Goal: Check status

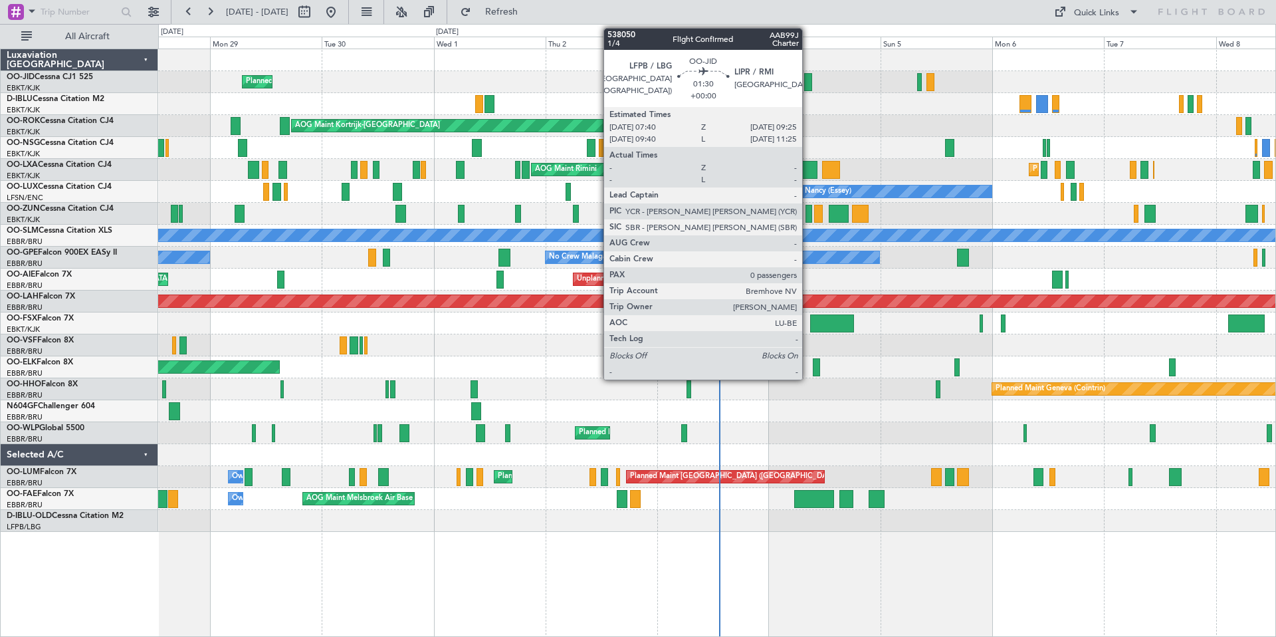
click at [808, 79] on div at bounding box center [808, 82] width 9 height 18
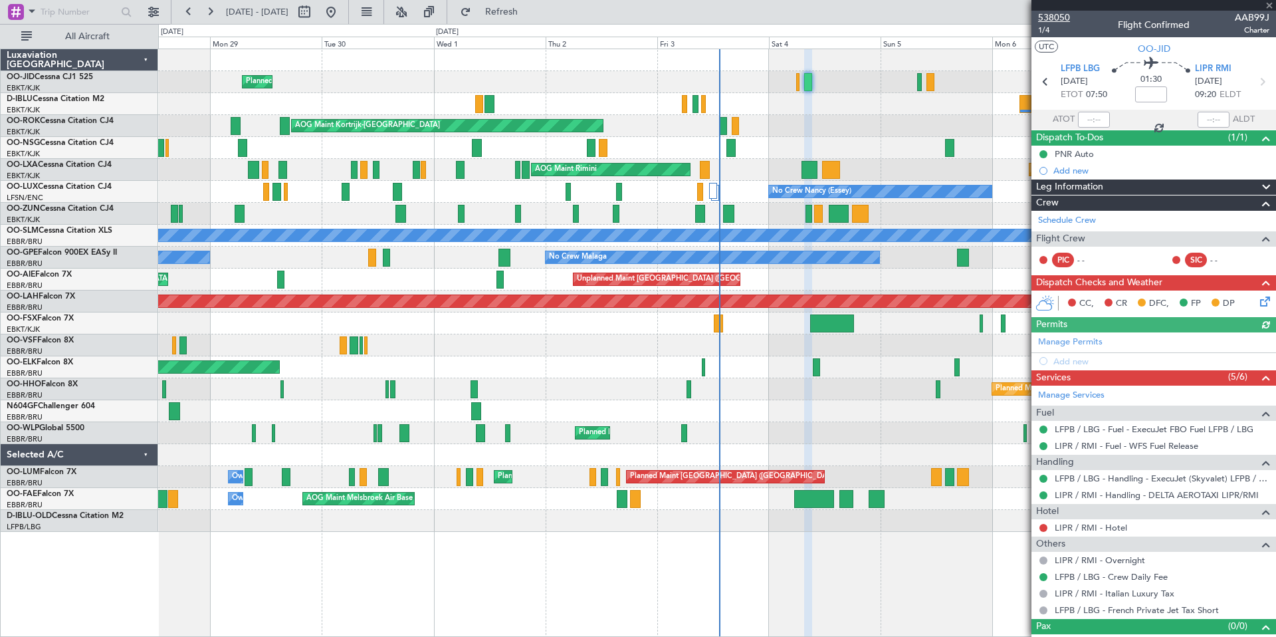
click at [1052, 17] on span "538050" at bounding box center [1054, 18] width 32 height 14
